Goal: Information Seeking & Learning: Learn about a topic

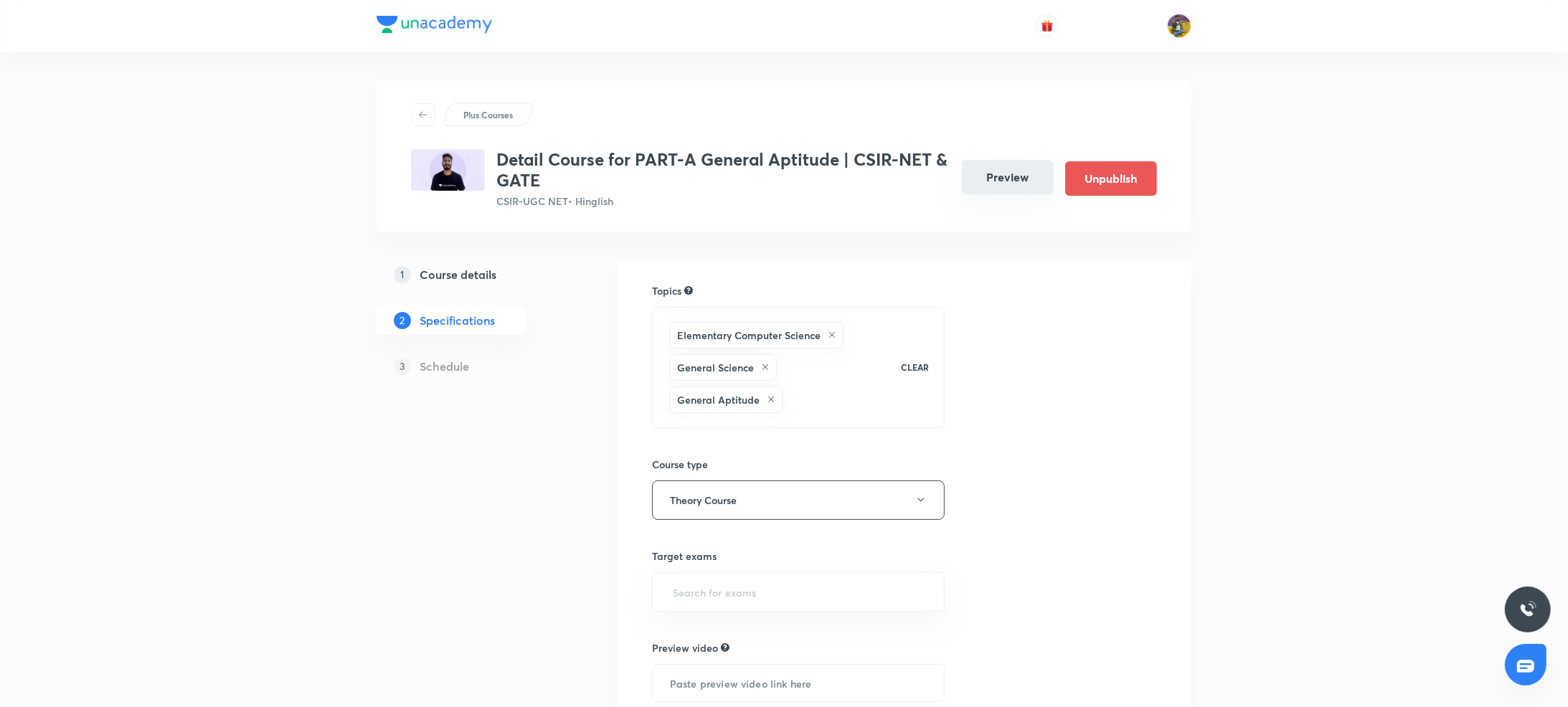
click at [994, 174] on button "Preview" at bounding box center [1008, 177] width 92 height 35
